Goal: Task Accomplishment & Management: Manage account settings

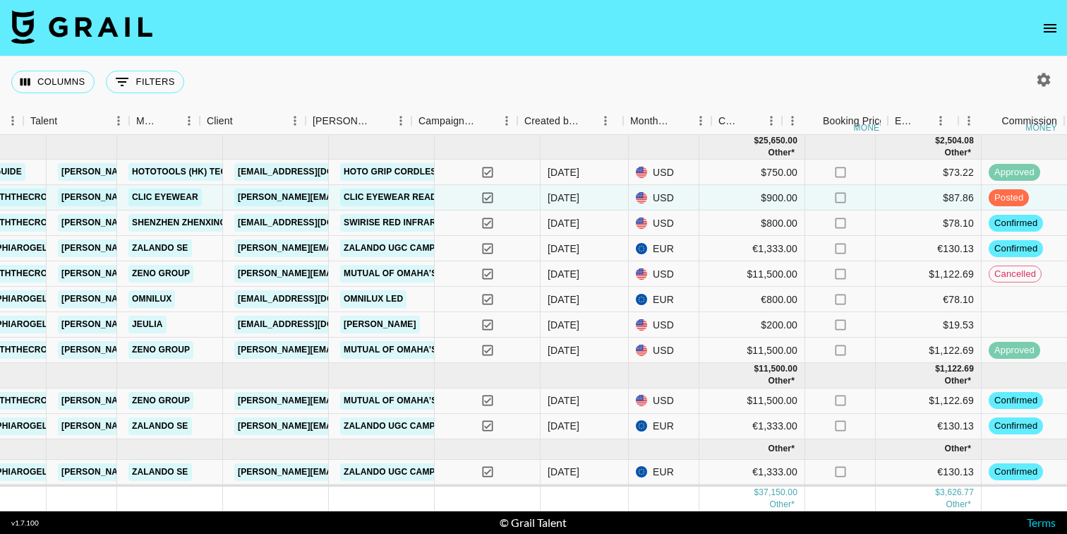
scroll to position [0, 241]
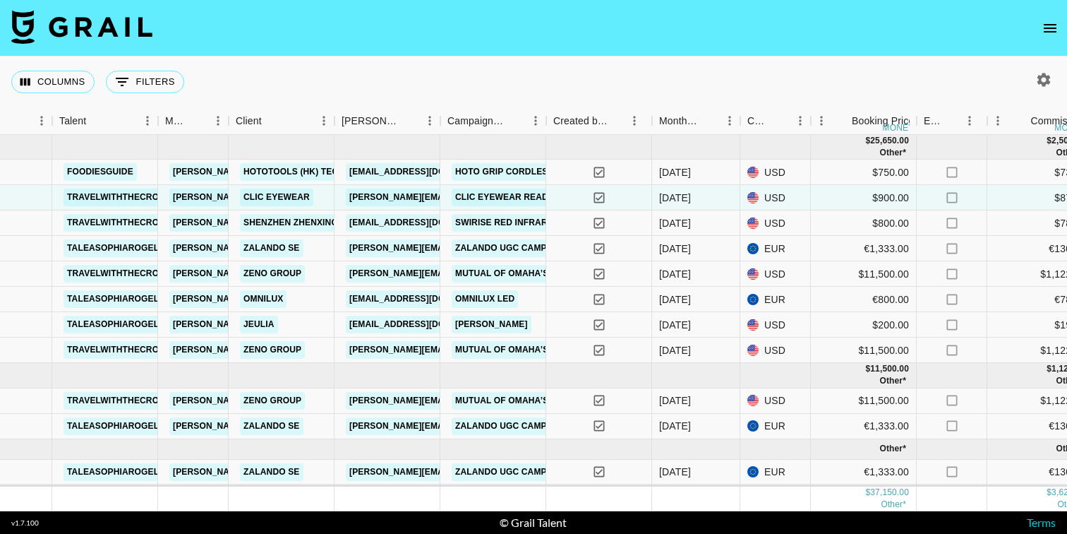
click at [1046, 37] on button "open drawer" at bounding box center [1050, 28] width 28 height 28
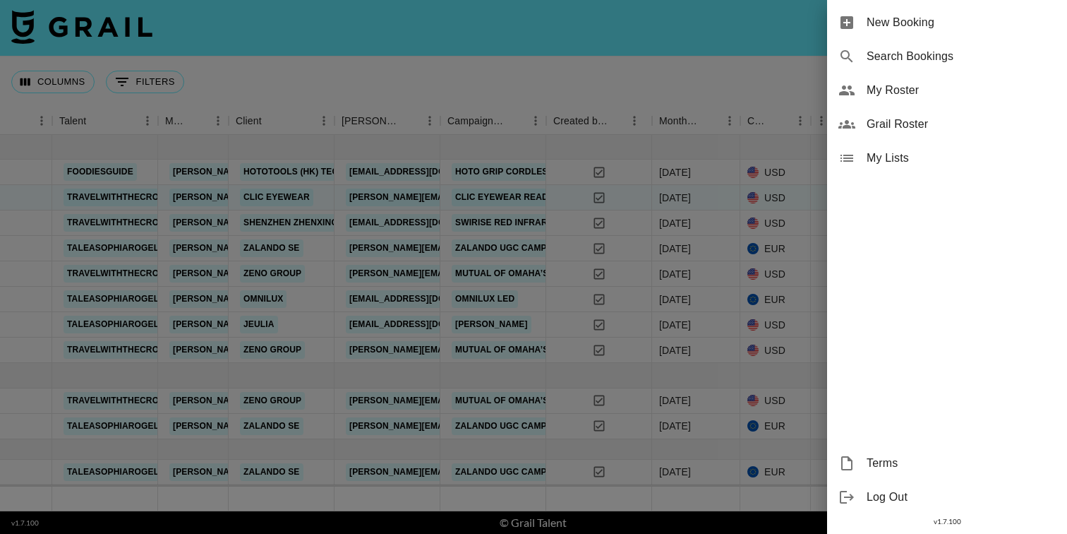
click at [937, 94] on span "My Roster" at bounding box center [961, 90] width 189 height 17
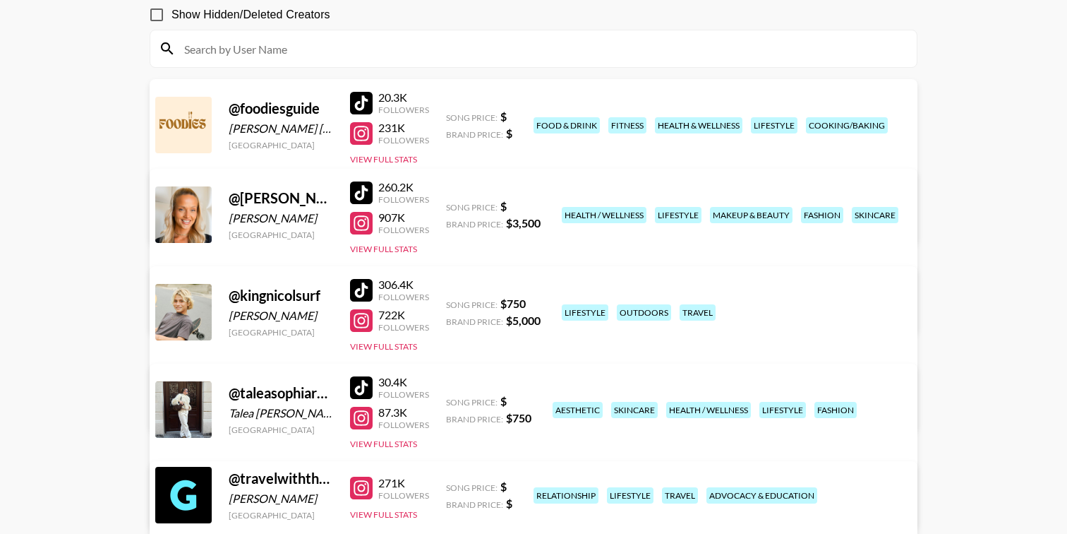
scroll to position [131, 0]
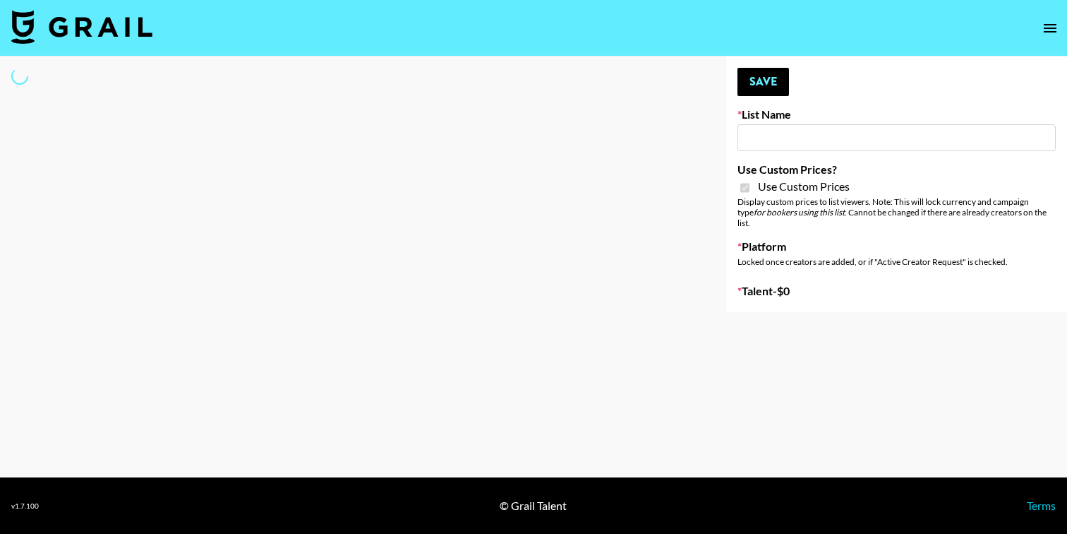
type input "ByHeart ([DATE])"
checkbox input "true"
select select "Brand"
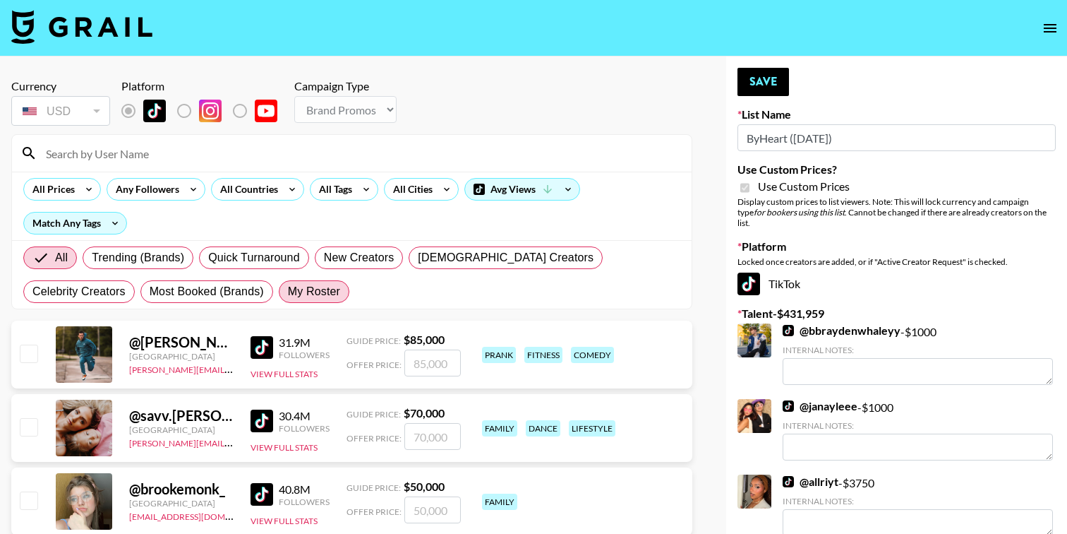
click at [288, 295] on span "My Roster" at bounding box center [314, 291] width 52 height 17
click at [288, 292] on input "My Roster" at bounding box center [288, 292] width 0 height 0
radio input "true"
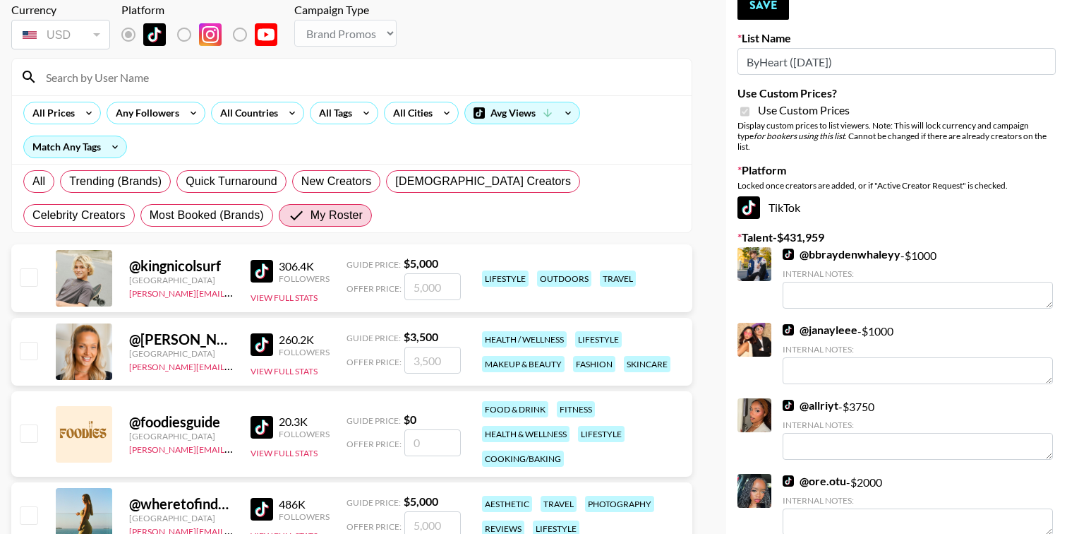
scroll to position [97, 0]
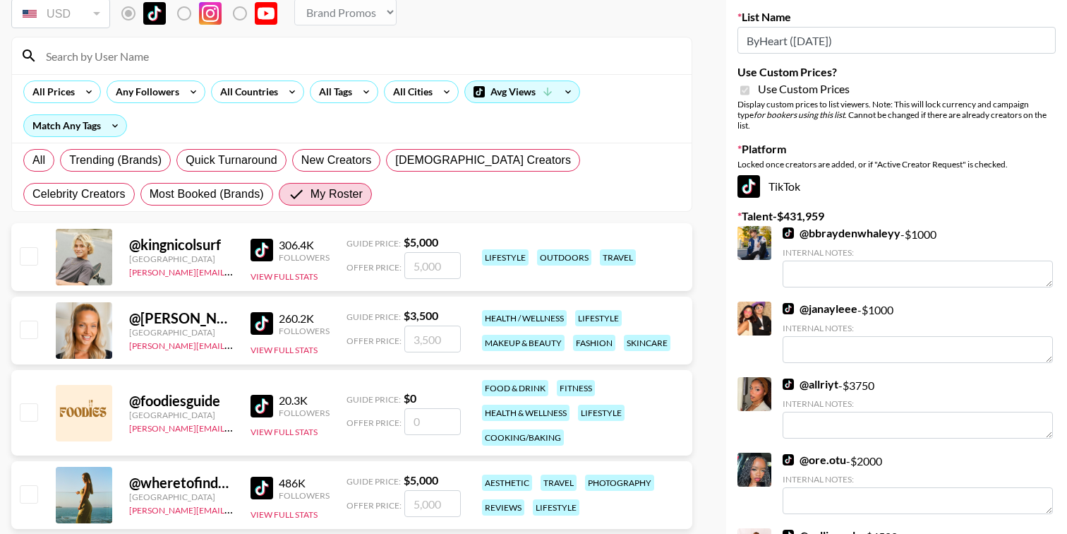
click at [32, 251] on input "checkbox" at bounding box center [28, 255] width 17 height 17
checkbox input "true"
type input "5000"
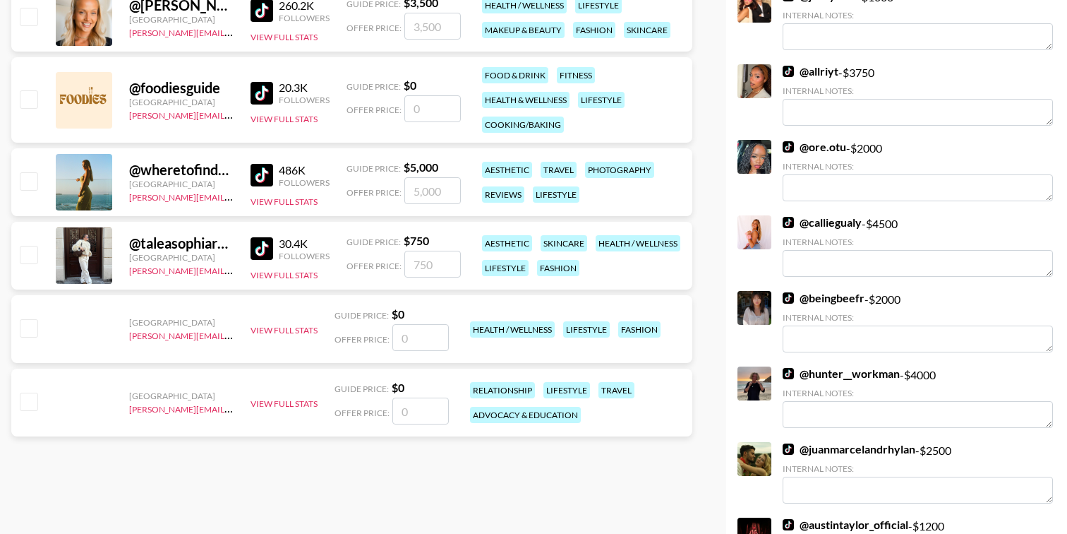
scroll to position [419, 0]
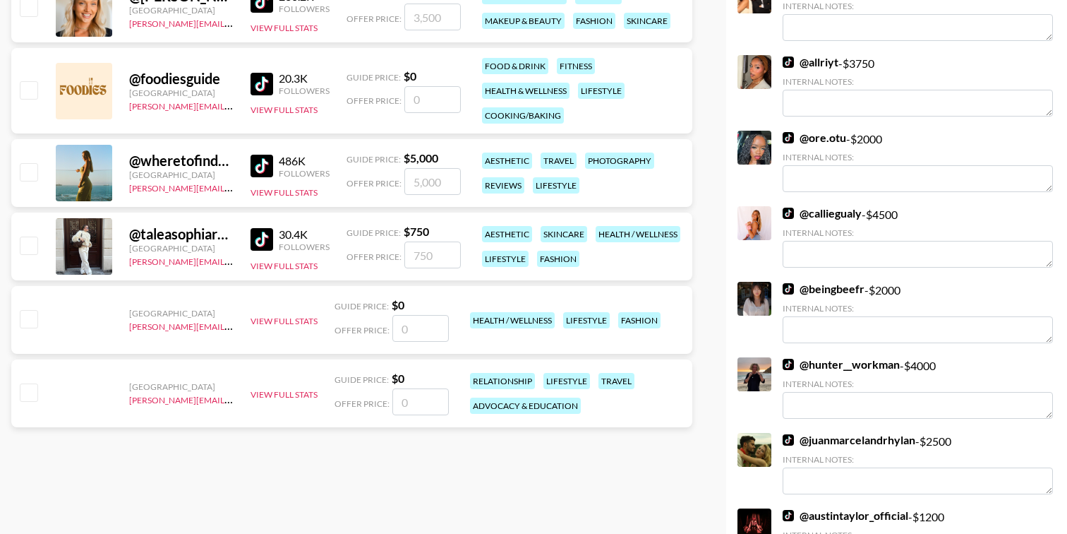
click at [35, 317] on input "checkbox" at bounding box center [28, 318] width 17 height 17
checkbox input "false"
click at [418, 328] on input "number" at bounding box center [421, 328] width 56 height 27
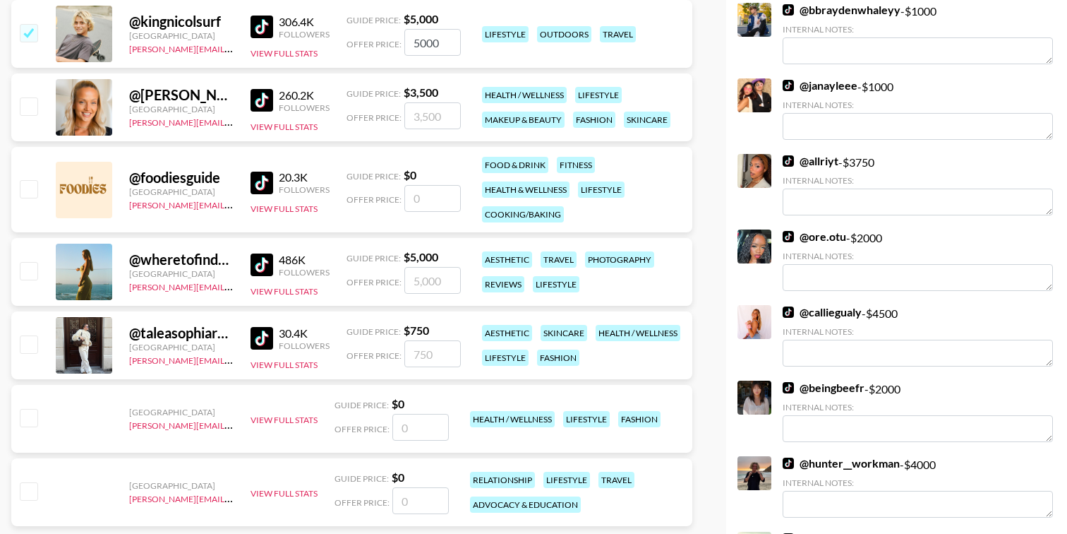
scroll to position [314, 0]
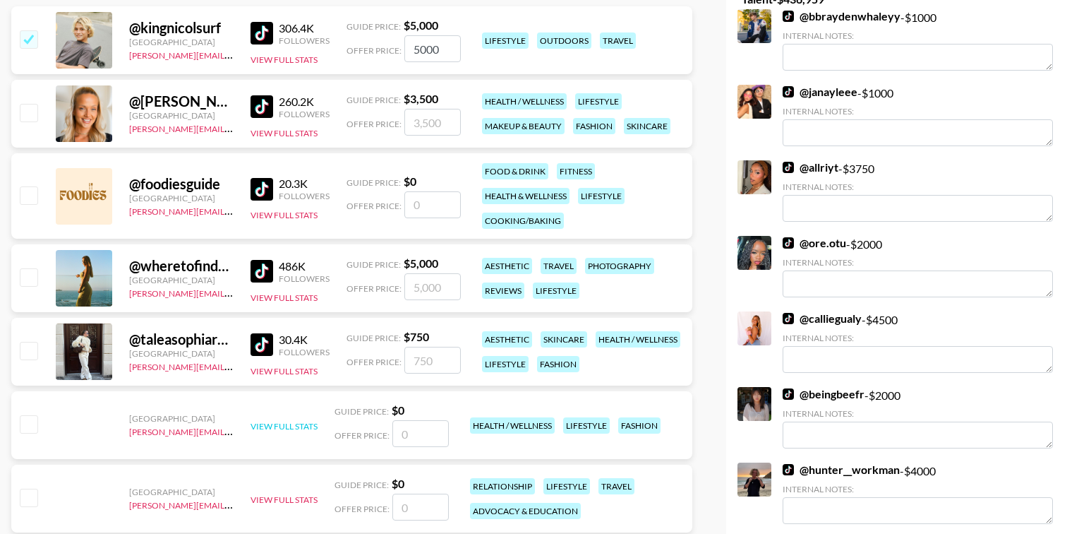
click at [282, 423] on button "View Full Stats" at bounding box center [284, 426] width 67 height 11
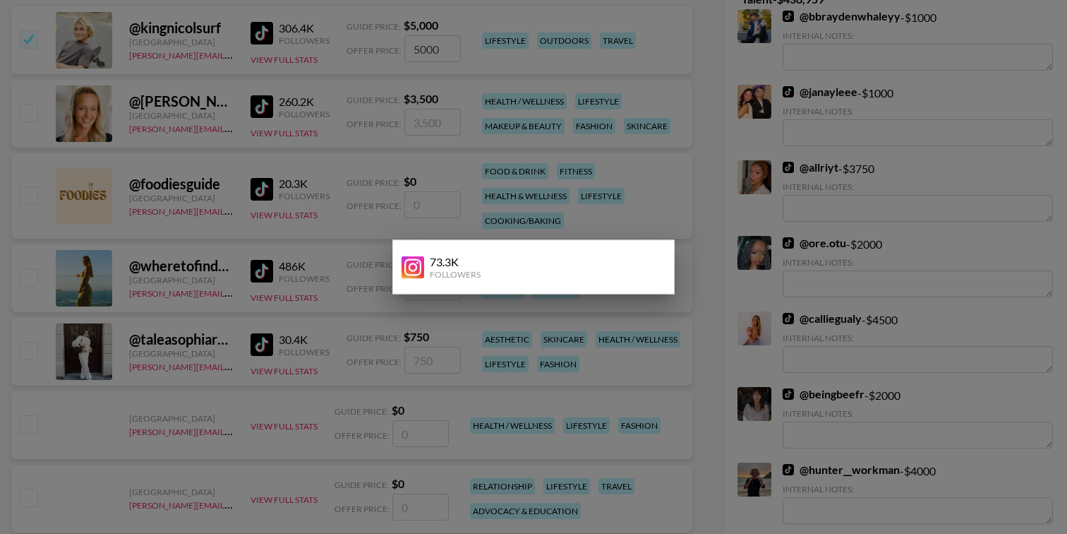
click at [717, 450] on div at bounding box center [533, 267] width 1067 height 534
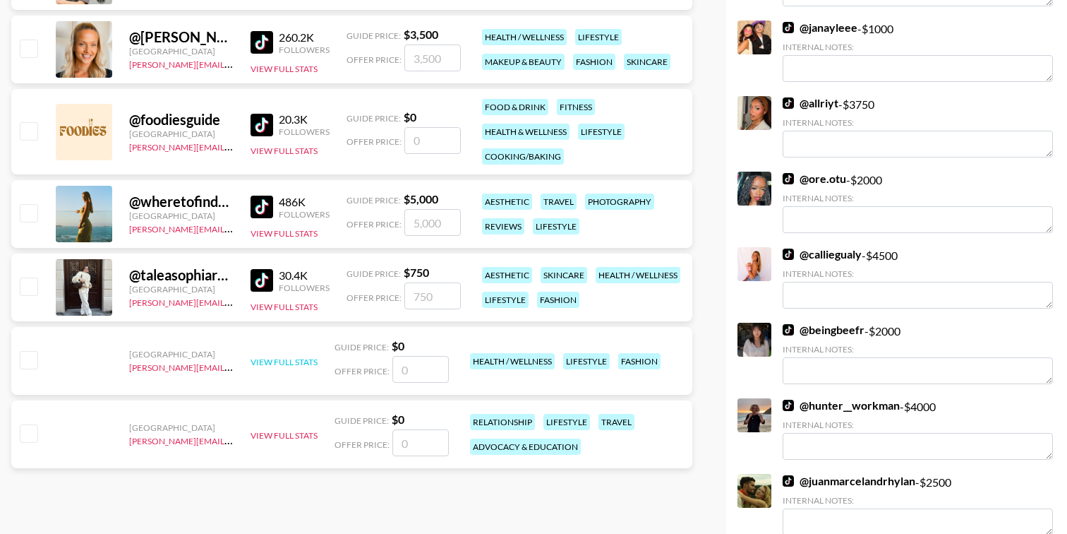
scroll to position [380, 0]
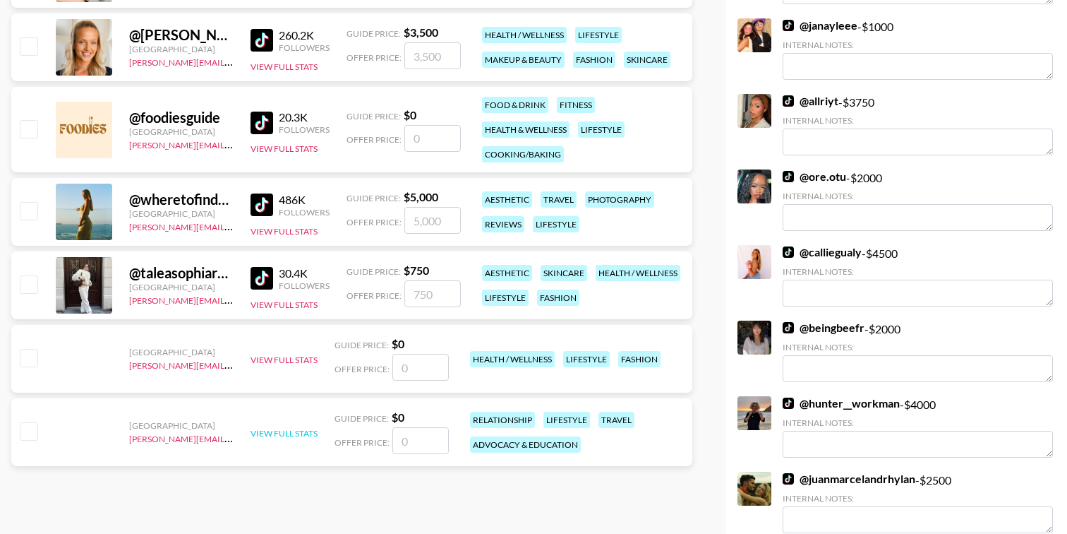
click at [290, 433] on button "View Full Stats" at bounding box center [284, 433] width 67 height 11
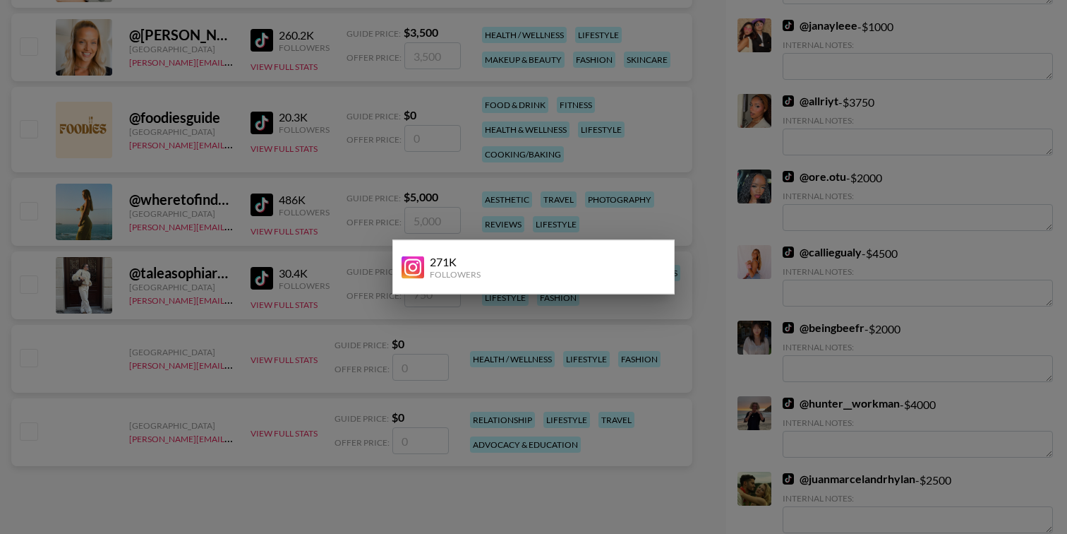
click at [463, 266] on div "271K" at bounding box center [455, 262] width 51 height 14
click at [439, 452] on div at bounding box center [533, 267] width 1067 height 534
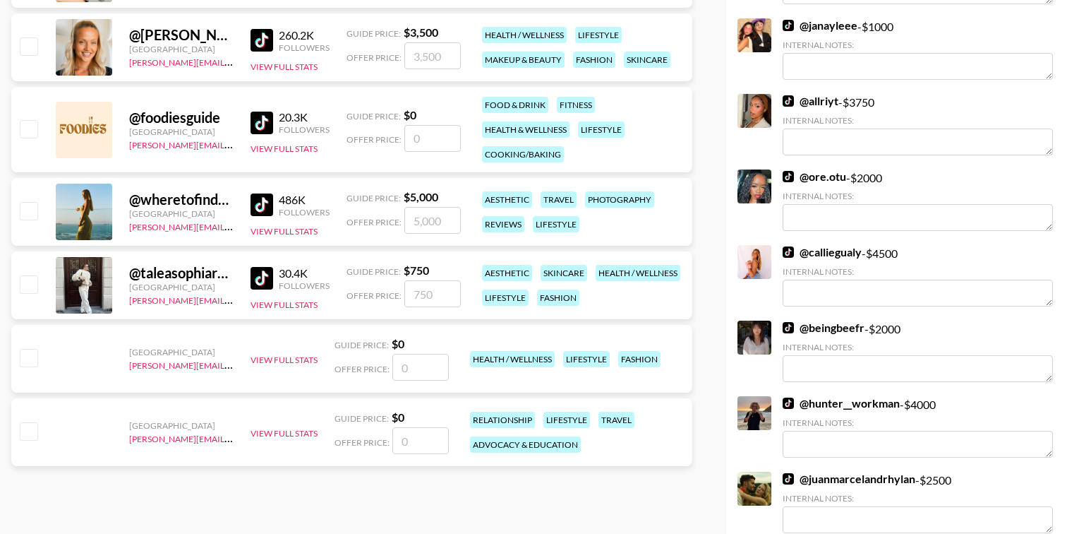
click at [426, 445] on input "number" at bounding box center [421, 440] width 56 height 27
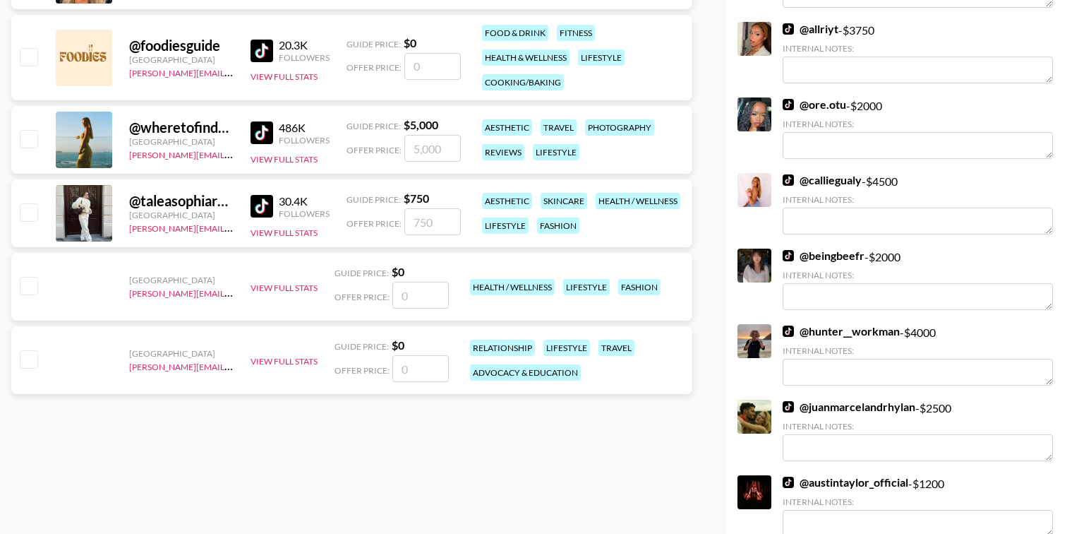
scroll to position [477, 0]
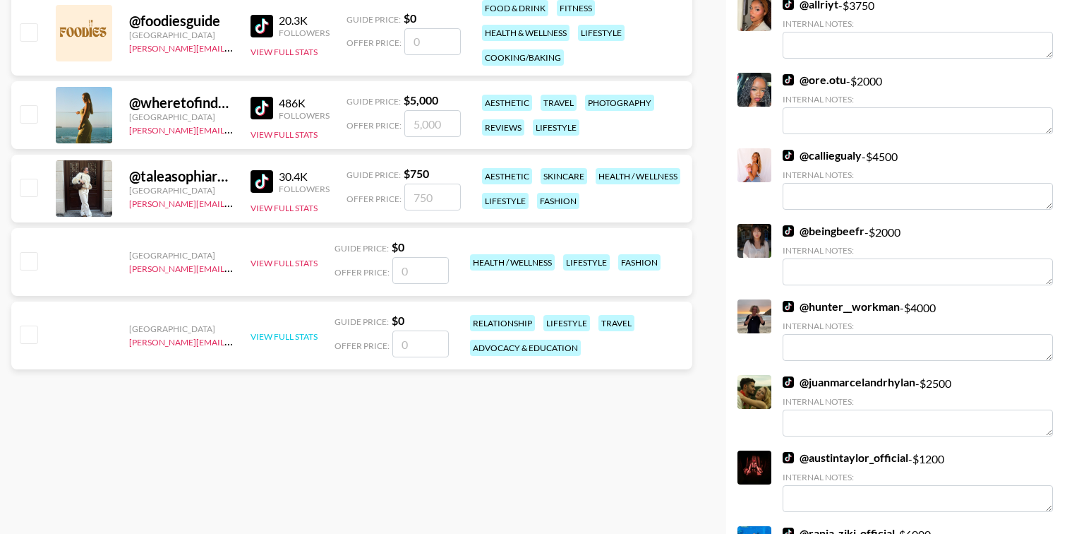
click at [267, 335] on button "View Full Stats" at bounding box center [284, 336] width 67 height 11
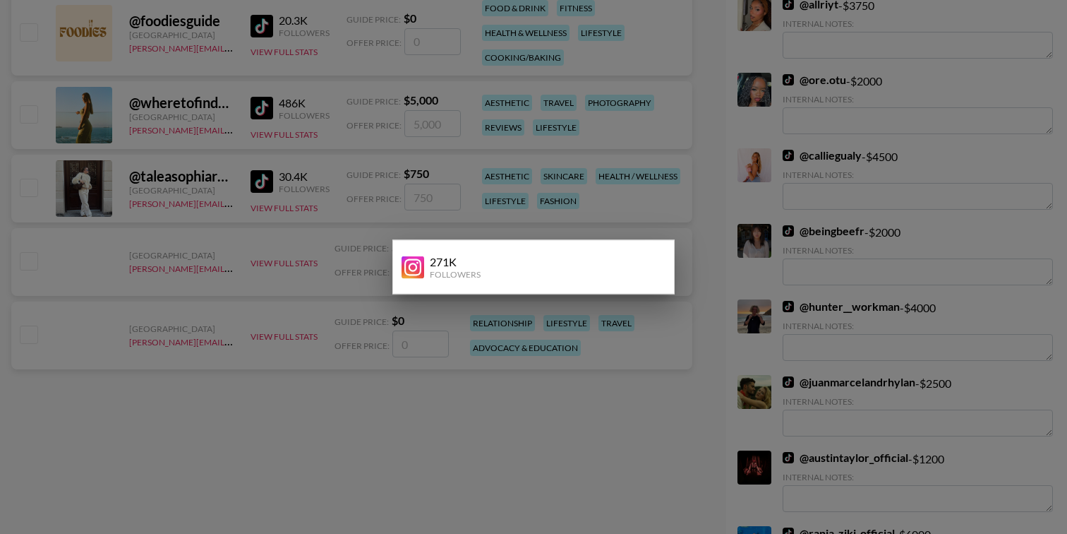
click at [267, 335] on div at bounding box center [533, 267] width 1067 height 534
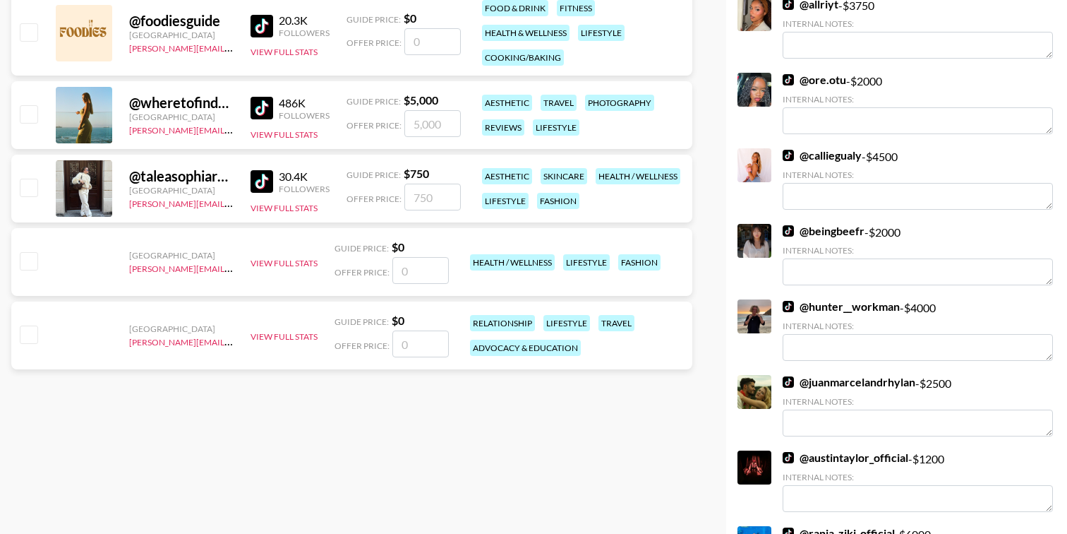
click at [33, 332] on input "checkbox" at bounding box center [28, 333] width 17 height 17
click at [31, 332] on input "checkbox" at bounding box center [28, 333] width 17 height 17
click at [422, 334] on input "number" at bounding box center [421, 343] width 56 height 27
checkbox input "true"
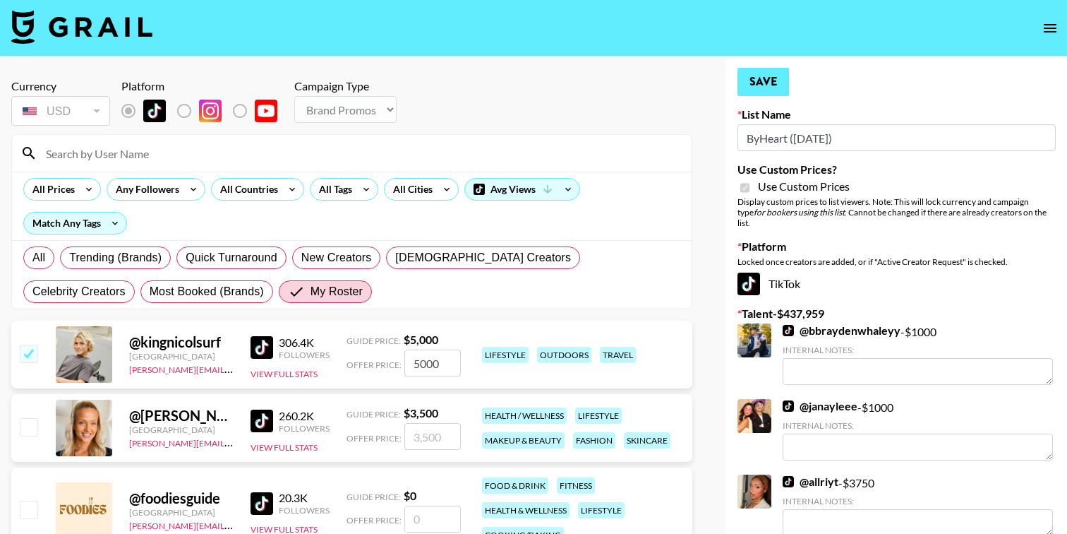
type input "1000"
click at [771, 83] on button "Save" at bounding box center [764, 82] width 52 height 28
